Goal: Information Seeking & Learning: Learn about a topic

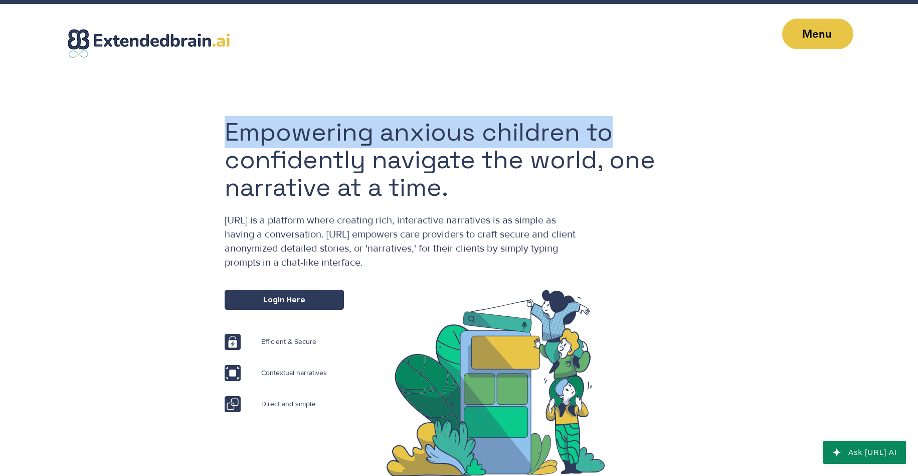
drag, startPoint x: 227, startPoint y: 119, endPoint x: 631, endPoint y: 130, distance: 403.5
click at [615, 130] on div "Empowering anxious children to confidently navigate the world, one narrative at…" at bounding box center [459, 278] width 918 height 403
click at [631, 130] on h1 "Empowering anxious children to confidently navigate the world, one narrative at…" at bounding box center [467, 159] width 484 height 83
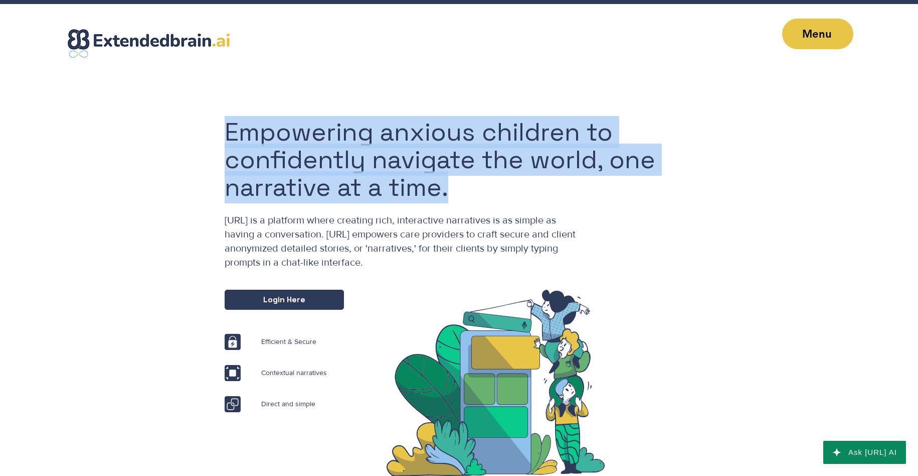
drag, startPoint x: 192, startPoint y: 168, endPoint x: 586, endPoint y: 184, distance: 394.6
click at [586, 184] on div "Empowering anxious children to confidently navigate the world, one narrative at…" at bounding box center [459, 278] width 918 height 403
click at [535, 186] on h1 "Empowering anxious children to confidently navigate the world, one narrative at…" at bounding box center [467, 159] width 484 height 83
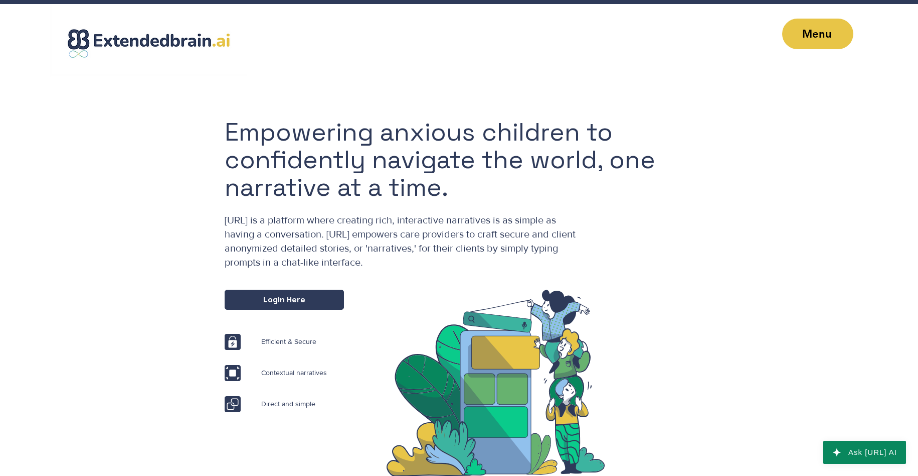
click at [257, 219] on span "[URL] is a platform where creating rich, interactive narratives is as simple as…" at bounding box center [400, 240] width 351 height 53
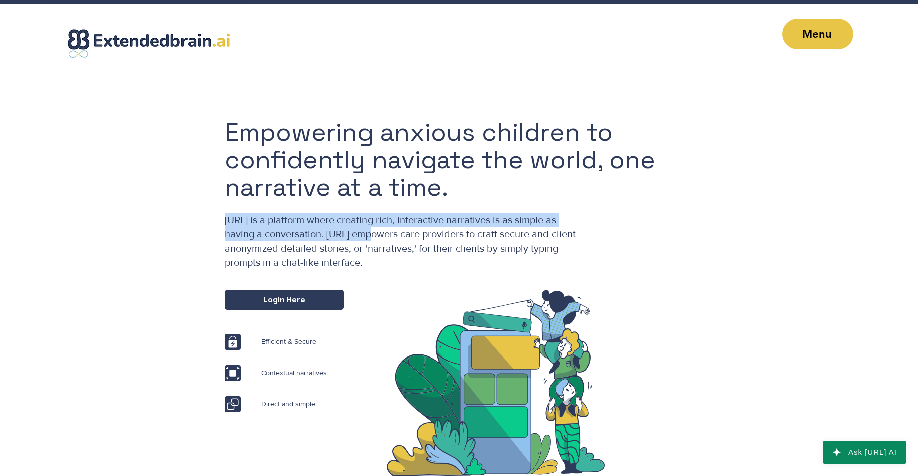
drag, startPoint x: 257, startPoint y: 219, endPoint x: 329, endPoint y: 236, distance: 73.1
click at [329, 236] on span "[URL] is a platform where creating rich, interactive narratives is as simple as…" at bounding box center [400, 240] width 351 height 53
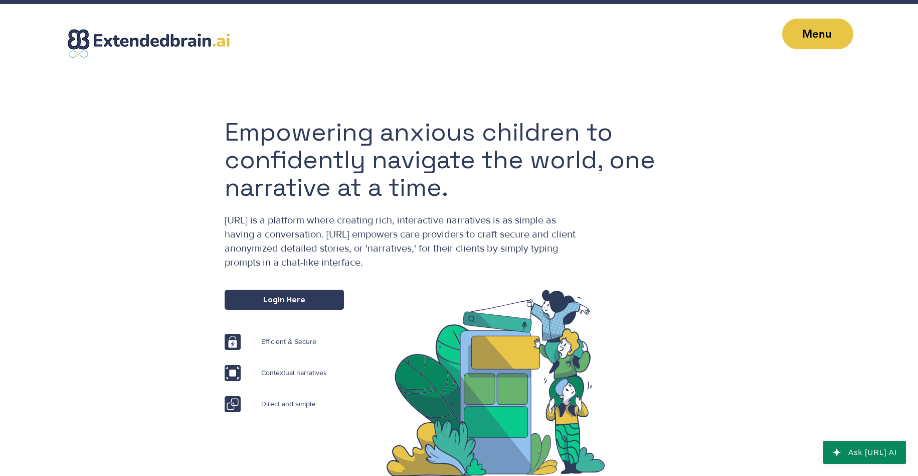
click at [329, 236] on span "[URL] is a platform where creating rich, interactive narratives is as simple as…" at bounding box center [400, 240] width 351 height 53
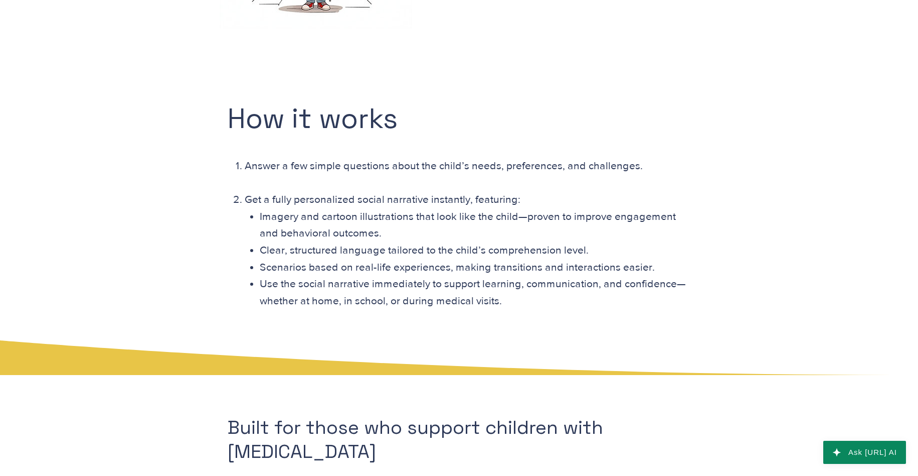
scroll to position [1385, 0]
drag, startPoint x: 243, startPoint y: 186, endPoint x: 399, endPoint y: 222, distance: 160.2
click at [372, 215] on div "Answer a few simple questions about the child’s needs, preferences, and challen…" at bounding box center [458, 251] width 464 height 186
click at [420, 226] on p "Imagery and cartoon illustrations that look like the child—proven to improve en…" at bounding box center [475, 225] width 430 height 34
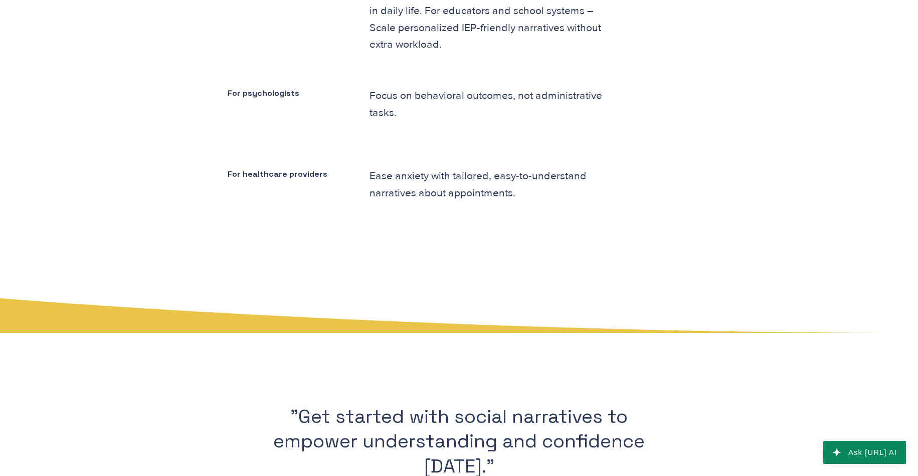
scroll to position [1866, 0]
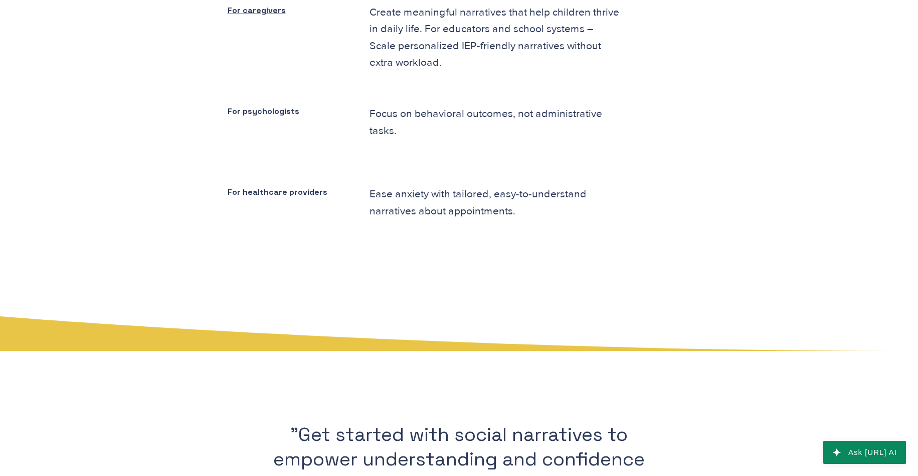
click at [401, 185] on p "Ease anxiety with tailored, easy-to-understand narratives about appointments." at bounding box center [495, 202] width 250 height 34
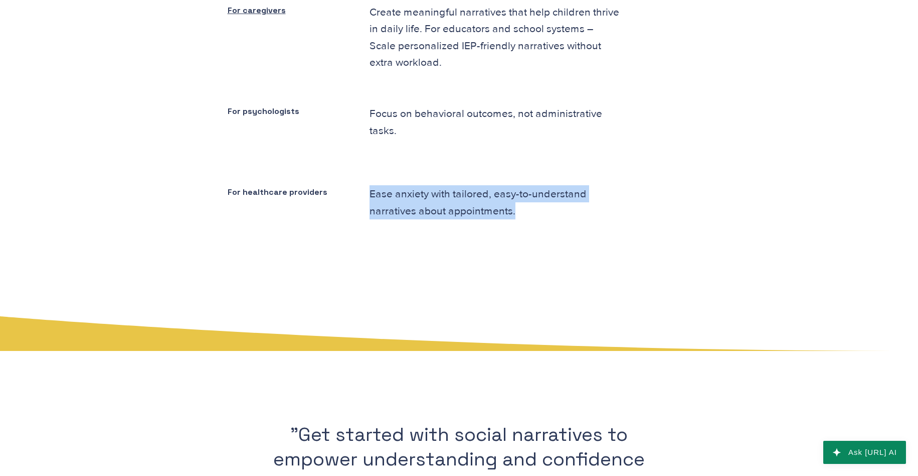
click at [401, 185] on p "Ease anxiety with tailored, easy-to-understand narratives about appointments." at bounding box center [495, 202] width 250 height 34
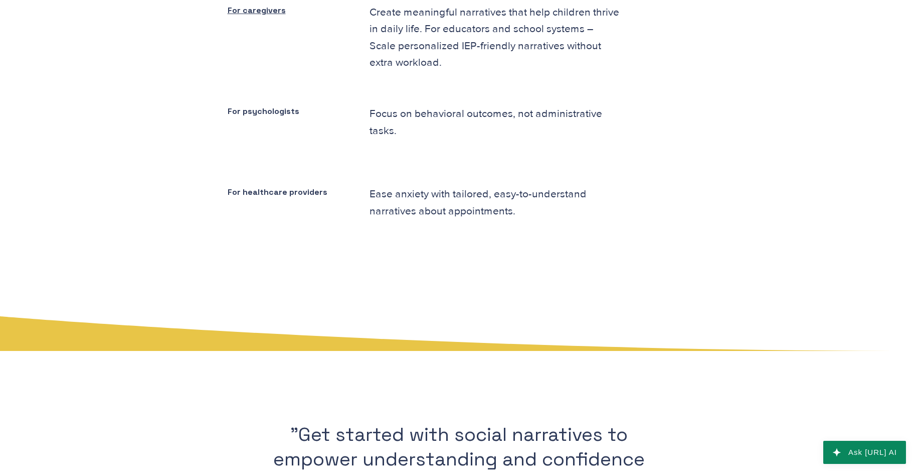
scroll to position [1806, 0]
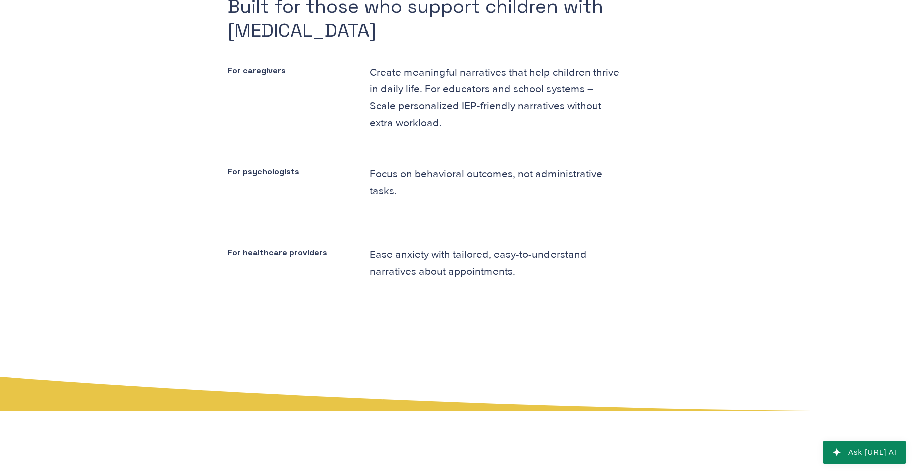
drag, startPoint x: 483, startPoint y: 225, endPoint x: 488, endPoint y: 227, distance: 5.4
click at [483, 248] on span "Ease anxiety with tailored, easy-to-understand narratives about appointments." at bounding box center [478, 262] width 217 height 29
click at [488, 248] on span "Ease anxiety with tailored, easy-to-understand narratives about appointments." at bounding box center [478, 262] width 217 height 29
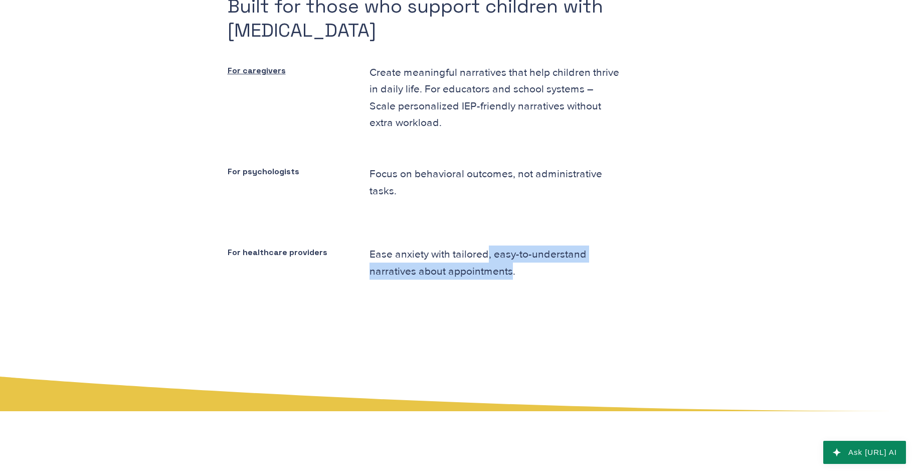
drag, startPoint x: 488, startPoint y: 227, endPoint x: 459, endPoint y: 248, distance: 35.8
click at [459, 248] on span "Ease anxiety with tailored, easy-to-understand narratives about appointments." at bounding box center [478, 262] width 217 height 29
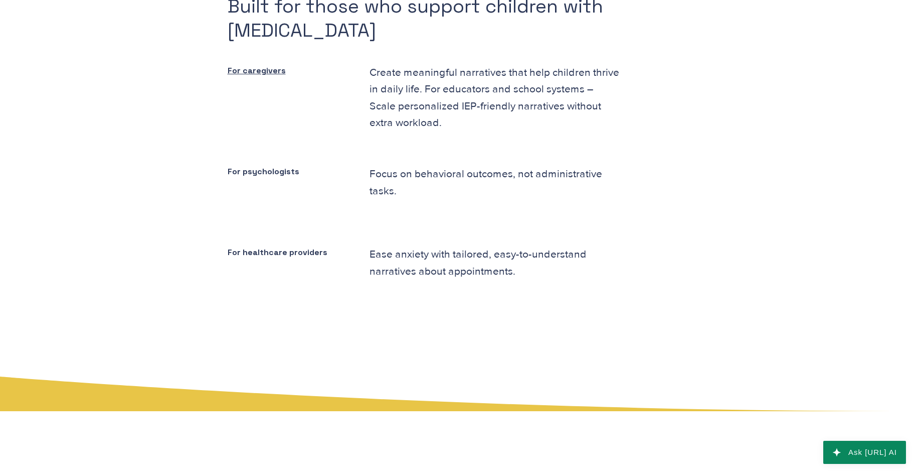
click at [411, 248] on span "Ease anxiety with tailored, easy-to-understand narratives about appointments." at bounding box center [478, 262] width 217 height 29
click at [431, 248] on span "Ease anxiety with tailored, easy-to-understand narratives about appointments." at bounding box center [478, 262] width 217 height 29
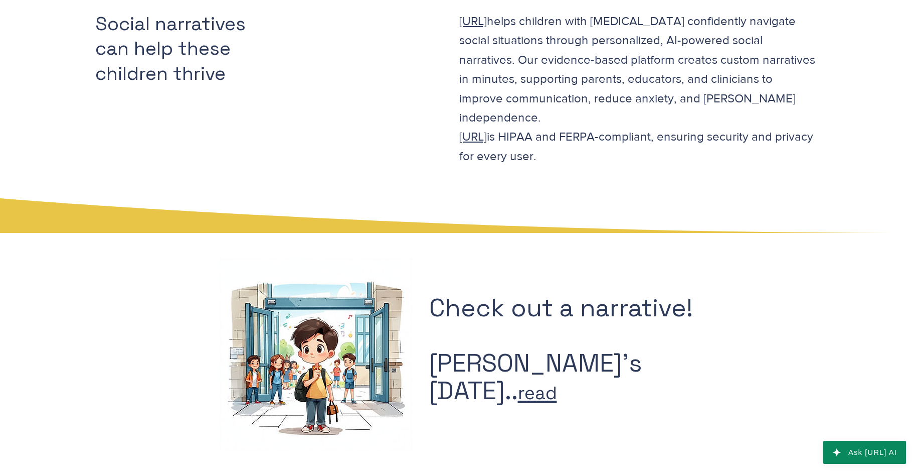
scroll to position [602, 0]
